Goal: Task Accomplishment & Management: Use online tool/utility

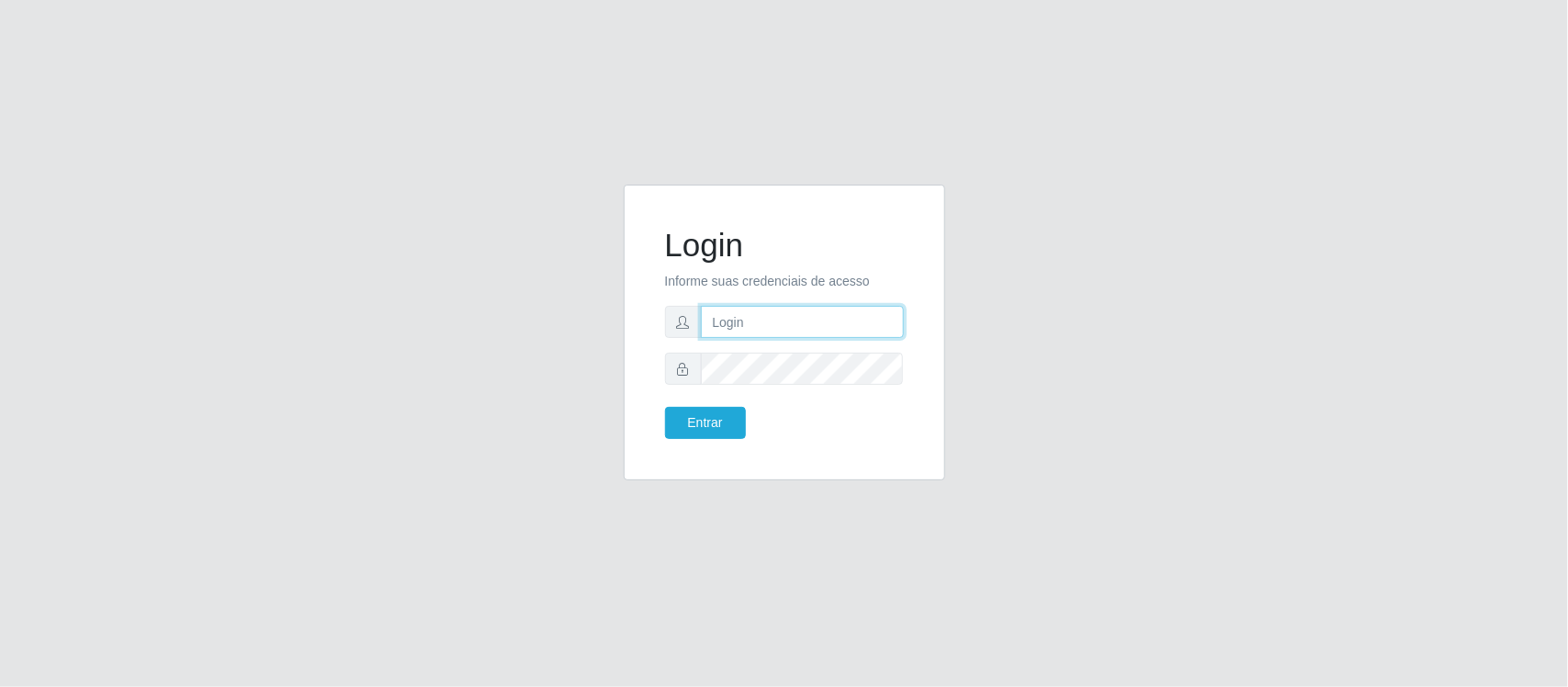
click at [796, 323] on input "text" at bounding box center [802, 322] width 203 height 32
type input "Edileni@supervilton"
click at [666, 407] on button "Entrar" at bounding box center [705, 423] width 80 height 32
click at [693, 430] on button "Entrar" at bounding box center [705, 423] width 80 height 32
click at [699, 415] on button "Entrar" at bounding box center [705, 423] width 80 height 32
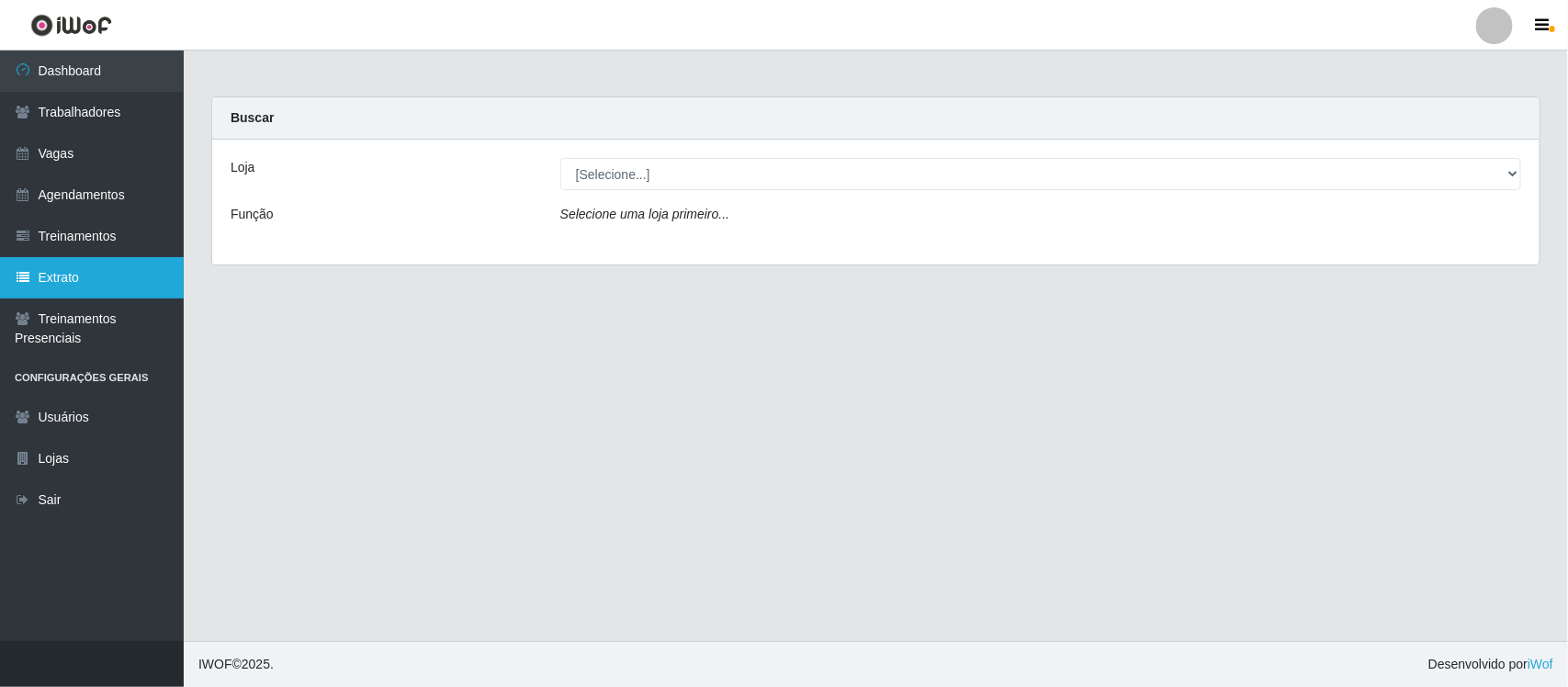
drag, startPoint x: 112, startPoint y: 260, endPoint x: 181, endPoint y: 268, distance: 69.5
click at [112, 260] on link "Extrato" at bounding box center [92, 277] width 184 height 42
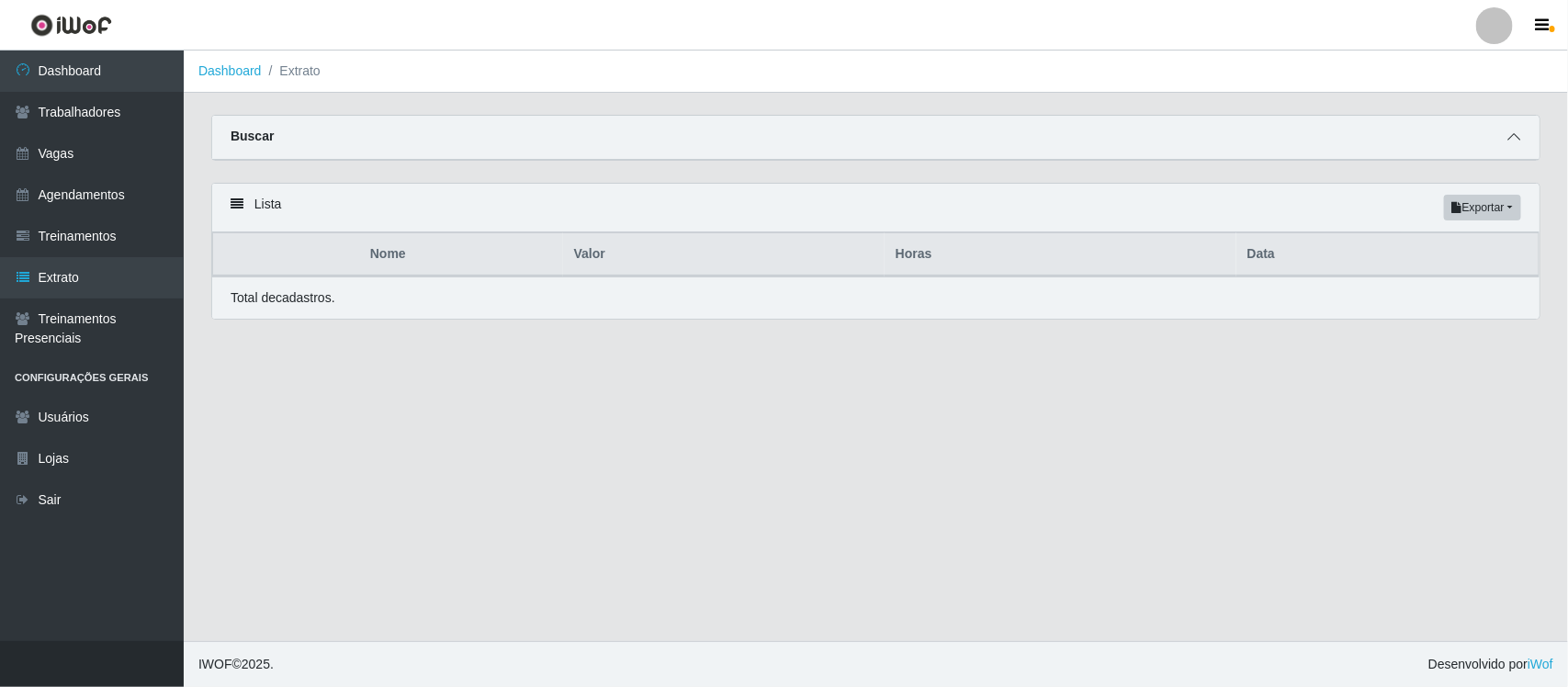
click at [1521, 135] on span at bounding box center [1514, 137] width 22 height 21
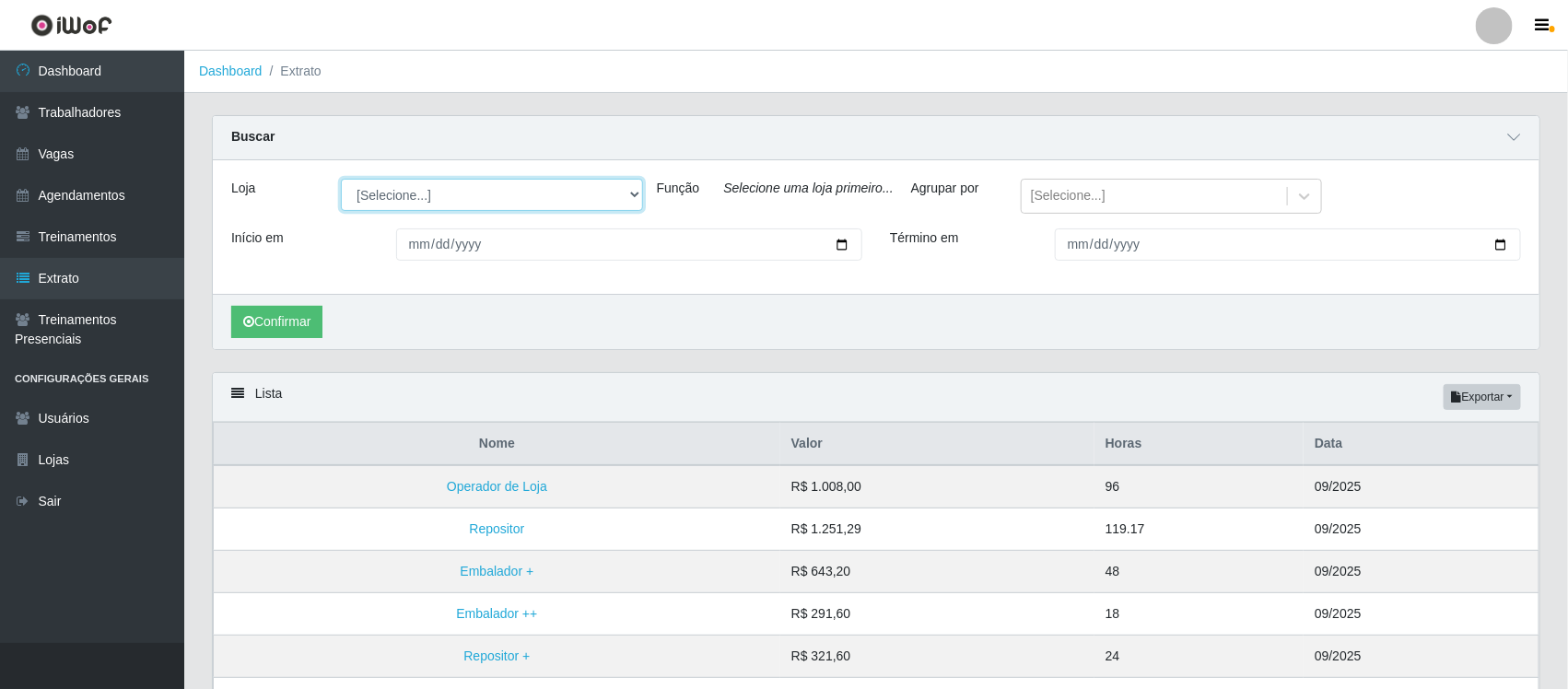
click at [581, 195] on select "[Selecione...] Super Vilton" at bounding box center [491, 195] width 301 height 32
select select "379"
click at [341, 180] on select "[Selecione...] Super Vilton" at bounding box center [491, 195] width 301 height 32
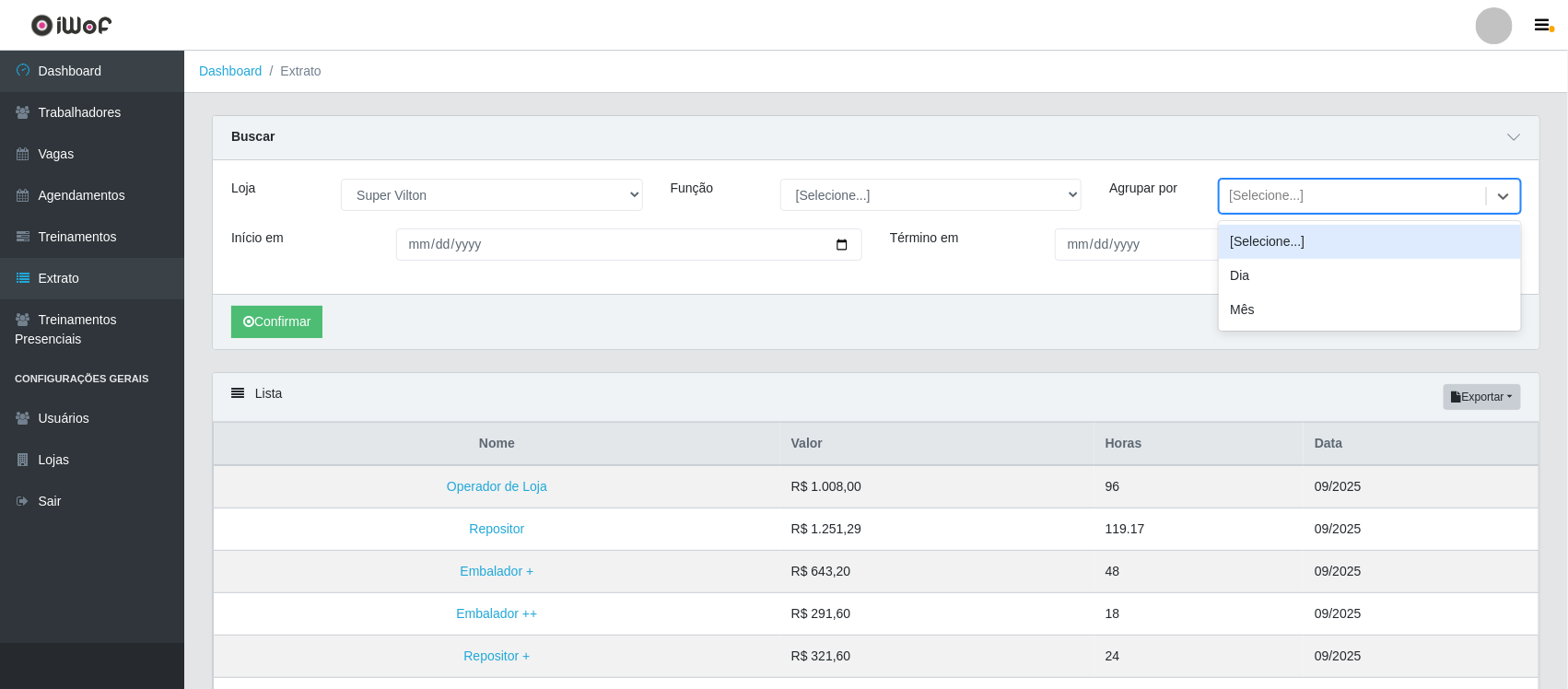
click at [1246, 192] on div "[Selecione...]" at bounding box center [1267, 197] width 74 height 19
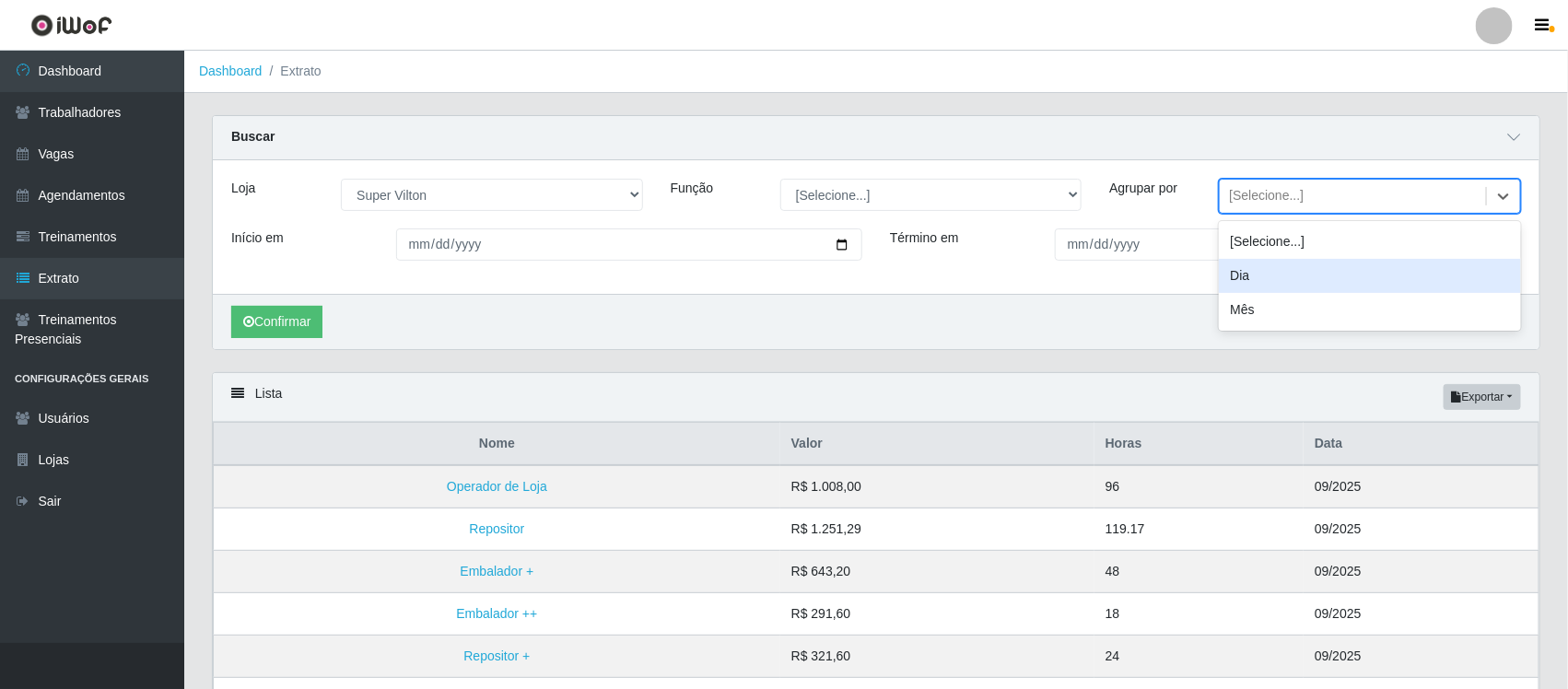
click at [1268, 282] on div "Dia" at bounding box center [1370, 275] width 301 height 34
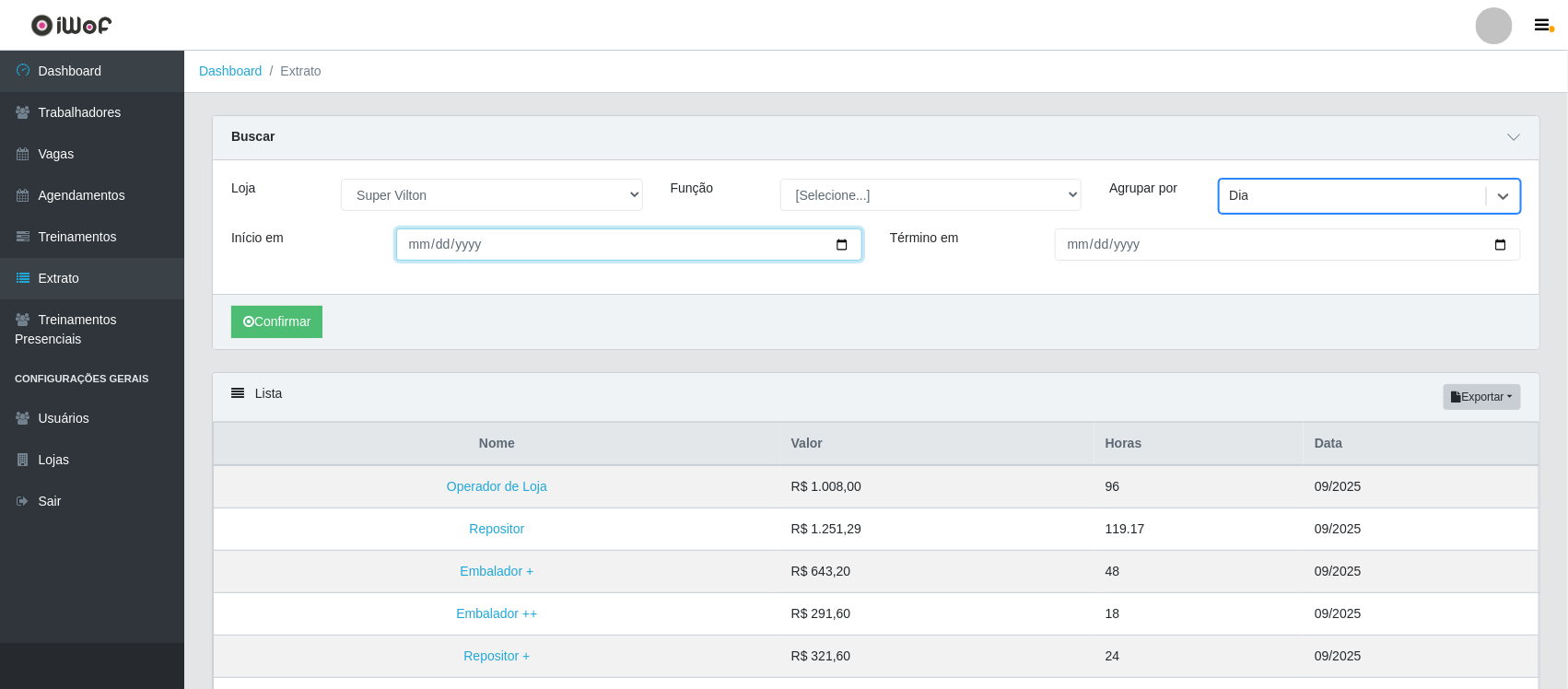
click at [415, 242] on input "Início em" at bounding box center [629, 244] width 466 height 32
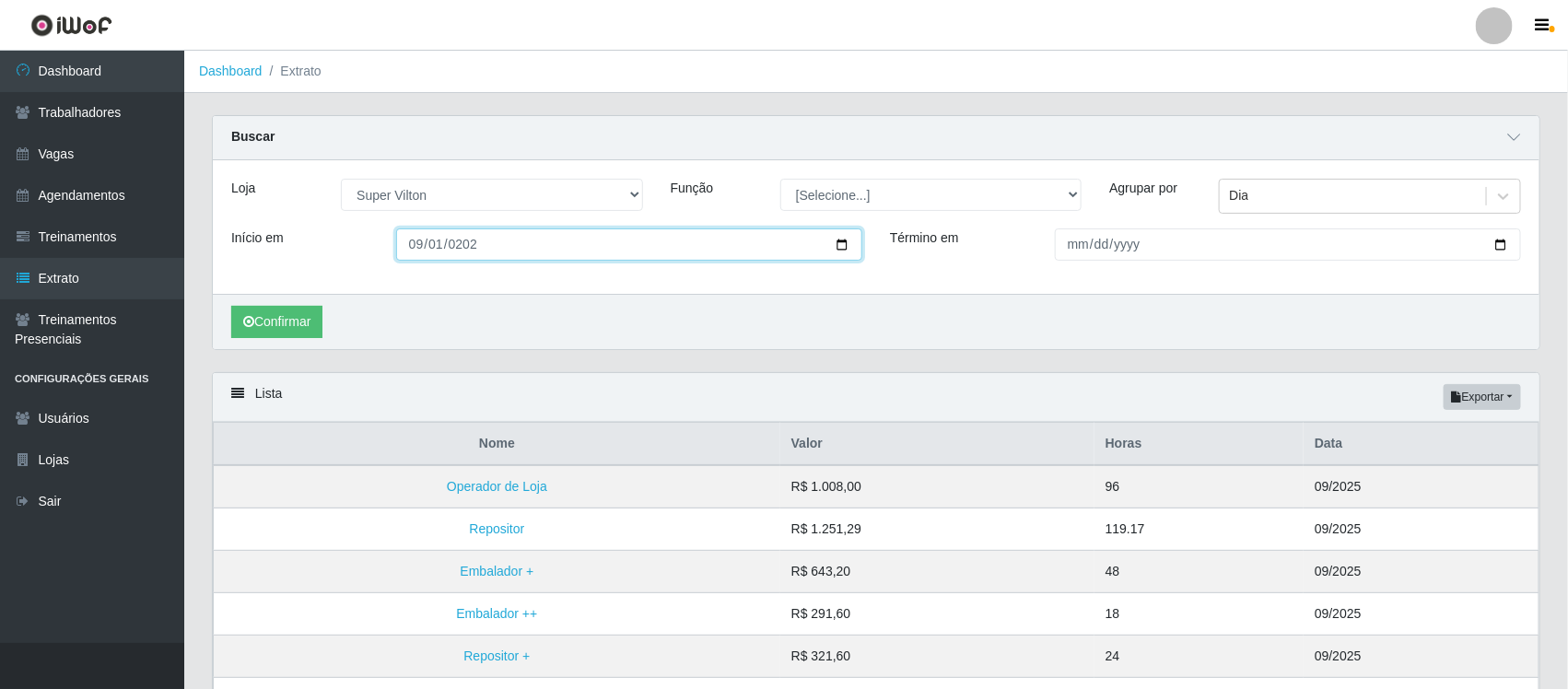
type input "[DATE]"
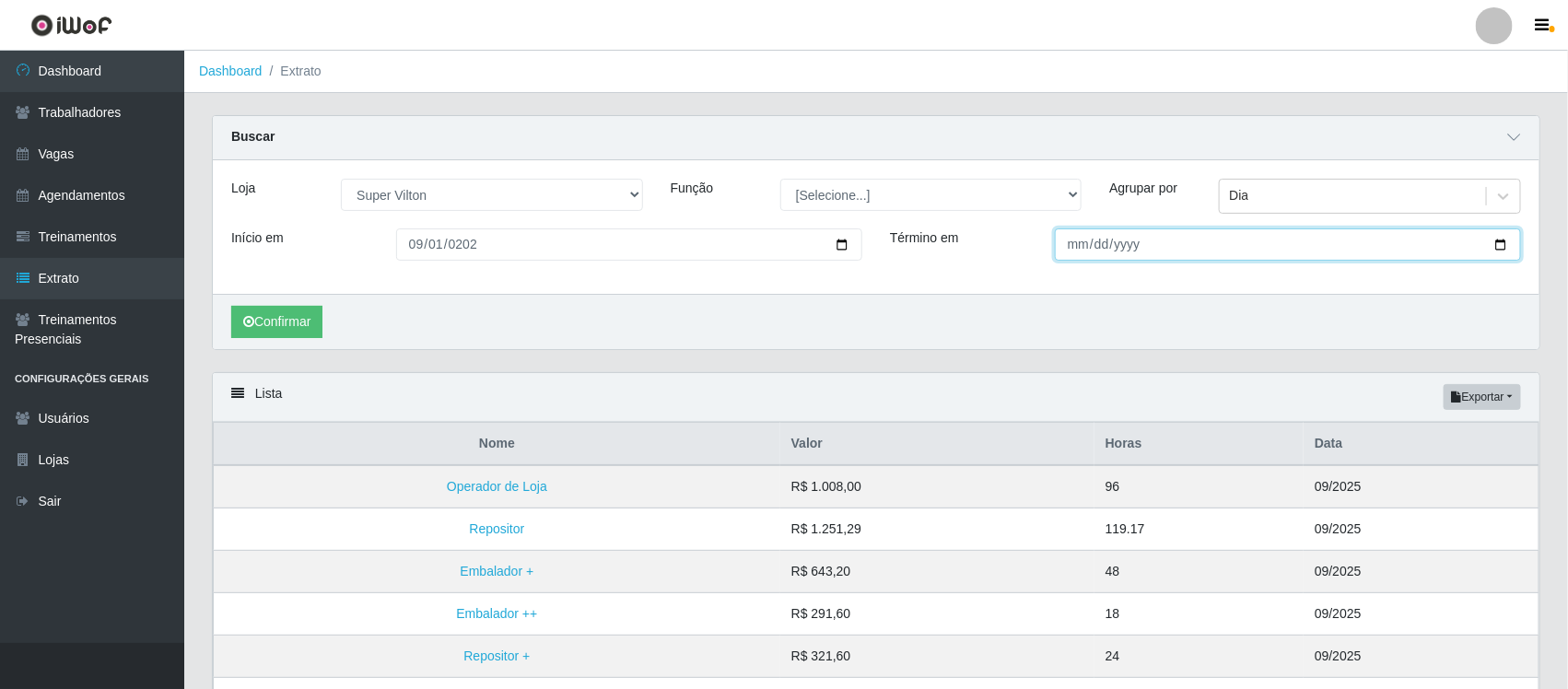
click at [1066, 242] on input "Término em" at bounding box center [1288, 244] width 466 height 32
type input "[DATE]"
click at [284, 323] on button "Confirmar" at bounding box center [276, 322] width 91 height 32
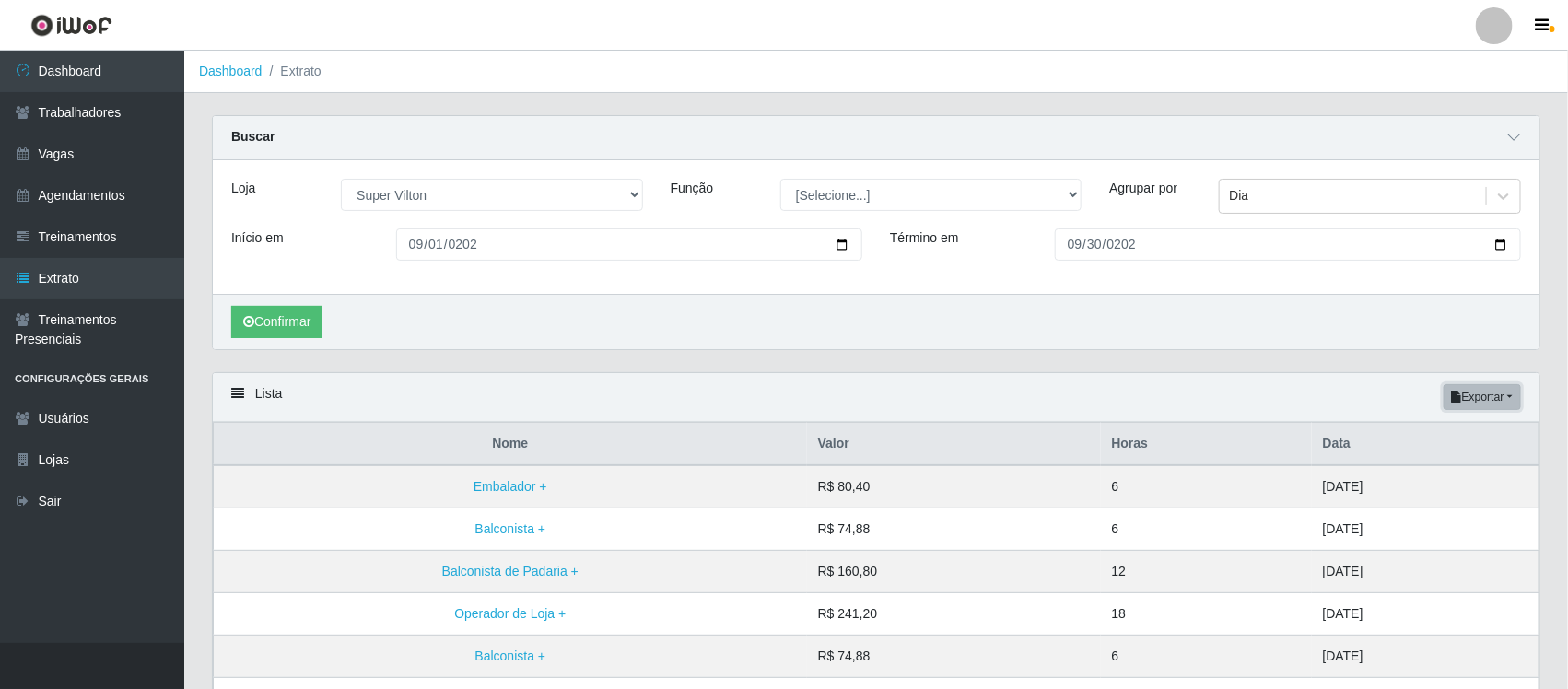
click at [1468, 391] on button "Exportar" at bounding box center [1482, 397] width 77 height 26
click at [1435, 475] on button "Excel" at bounding box center [1448, 470] width 146 height 38
